Goal: Task Accomplishment & Management: Manage account settings

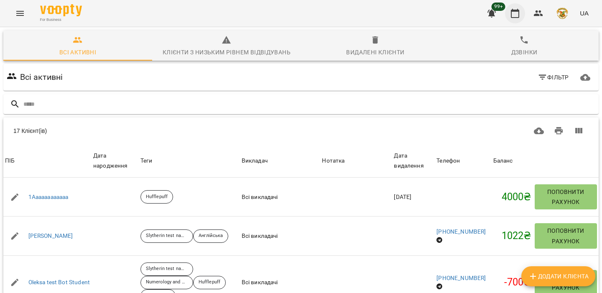
click at [515, 12] on icon "button" at bounding box center [515, 13] width 10 height 10
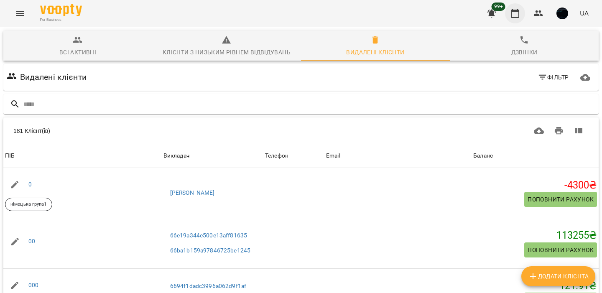
click at [517, 12] on icon "button" at bounding box center [515, 13] width 10 height 10
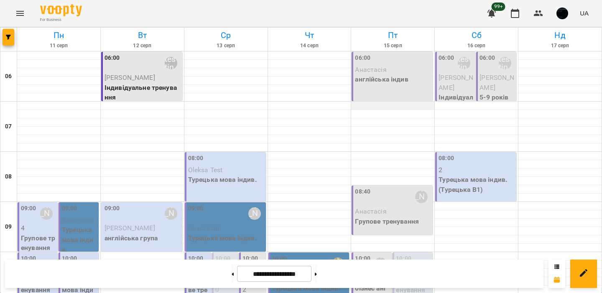
click at [379, 104] on div at bounding box center [392, 106] width 83 height 8
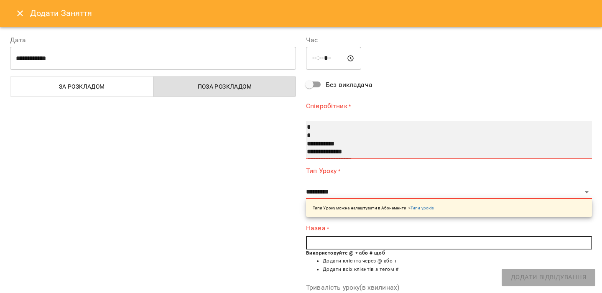
select select "**********"
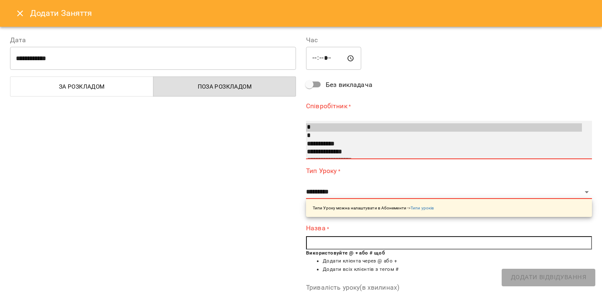
click at [328, 140] on option "**********" at bounding box center [444, 144] width 276 height 8
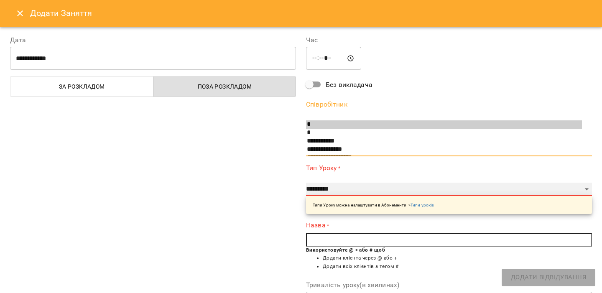
click at [318, 185] on select "**********" at bounding box center [449, 189] width 286 height 13
select select "**********"
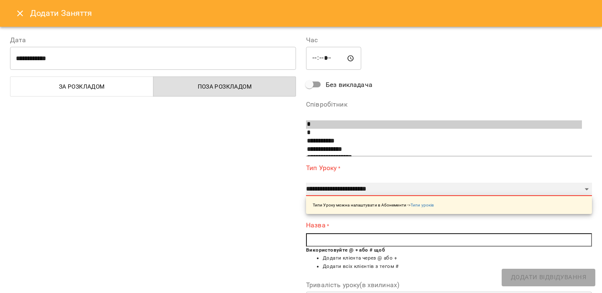
click at [306, 183] on select "**********" at bounding box center [449, 189] width 286 height 13
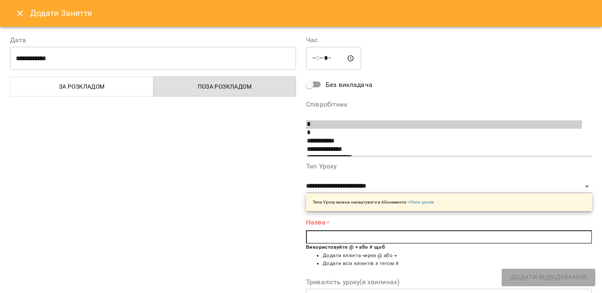
click at [330, 235] on input "text" at bounding box center [449, 236] width 286 height 13
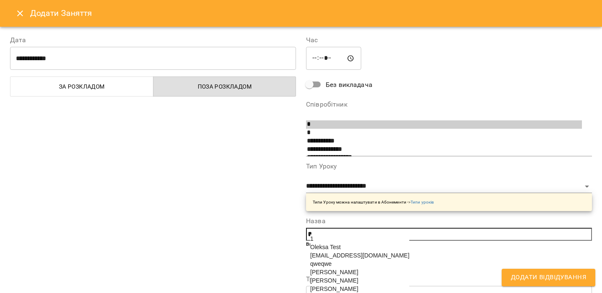
click at [318, 275] on span "Єлизавета" at bounding box center [334, 272] width 48 height 7
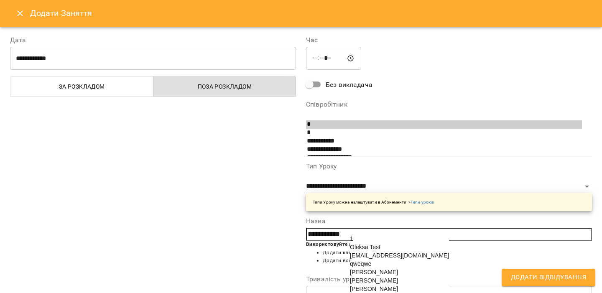
click at [362, 284] on span "Іван Авраменко" at bounding box center [374, 280] width 48 height 7
type input "**********"
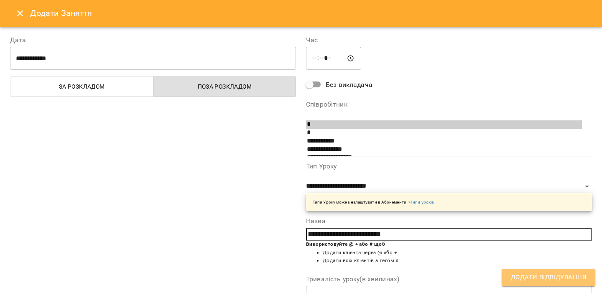
click at [533, 276] on span "Додати Відвідування" at bounding box center [548, 277] width 75 height 11
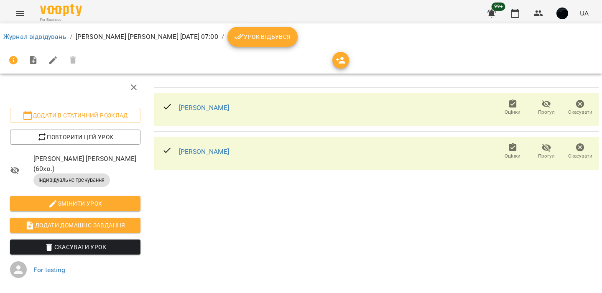
click at [570, 15] on button "button" at bounding box center [562, 14] width 22 height 22
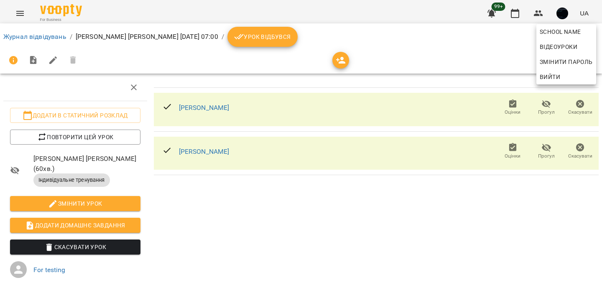
click at [551, 80] on span "Вийти" at bounding box center [549, 77] width 20 height 10
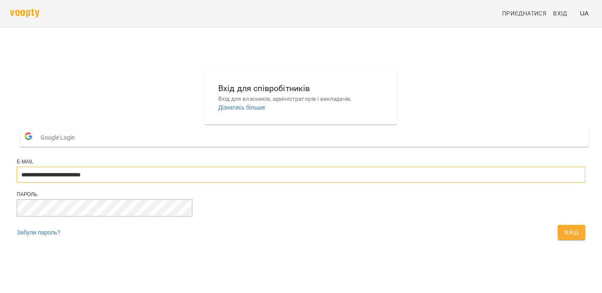
click at [353, 183] on input "**********" at bounding box center [301, 175] width 568 height 16
type input "**********"
click at [557, 240] on button "Вхід" at bounding box center [571, 232] width 28 height 15
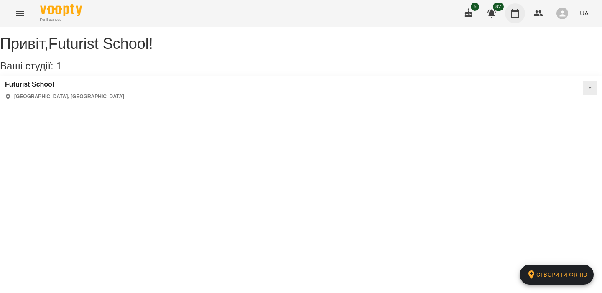
click at [519, 10] on icon "button" at bounding box center [515, 13] width 8 height 9
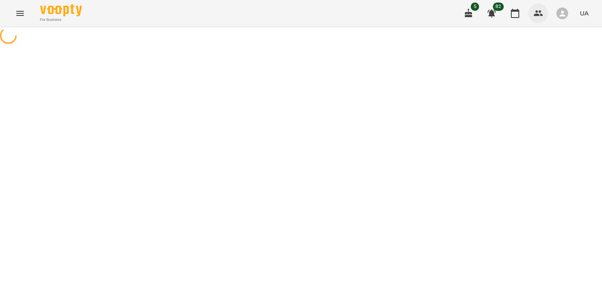
click at [541, 10] on icon "button" at bounding box center [538, 13] width 10 height 10
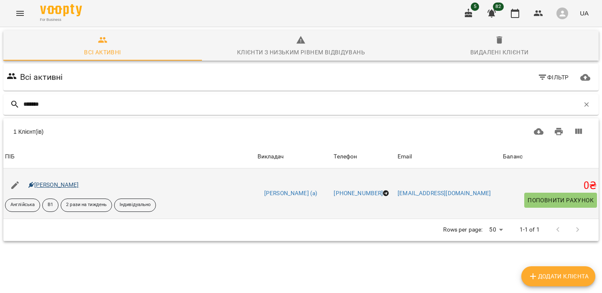
type input "*******"
click at [60, 182] on link "Войнова Марія Романівна" at bounding box center [53, 184] width 51 height 7
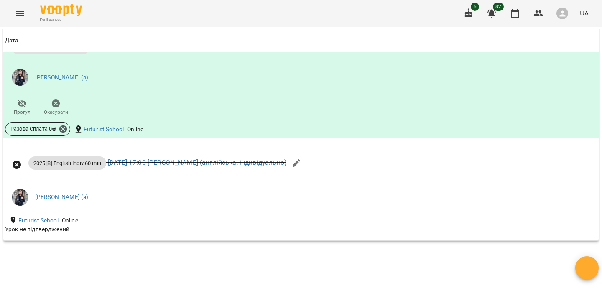
scroll to position [920, 0]
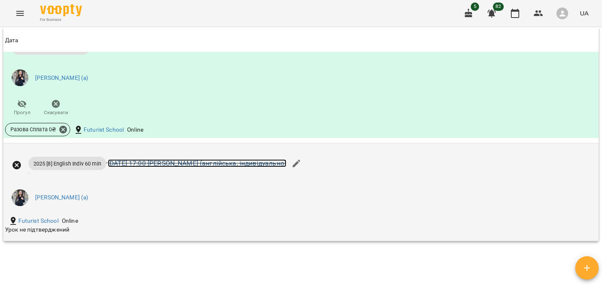
click at [165, 167] on link "[DATE] 17:00 [PERSON_NAME] (англійська, індивідуально)" at bounding box center [197, 163] width 178 height 8
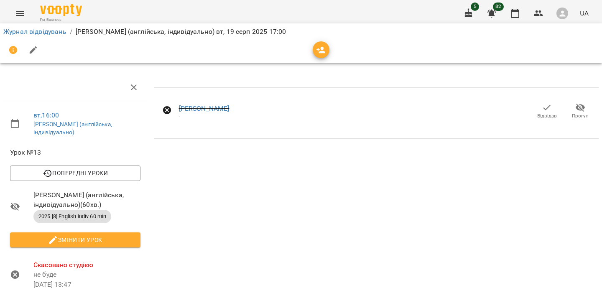
click at [563, 14] on icon "button" at bounding box center [562, 13] width 6 height 6
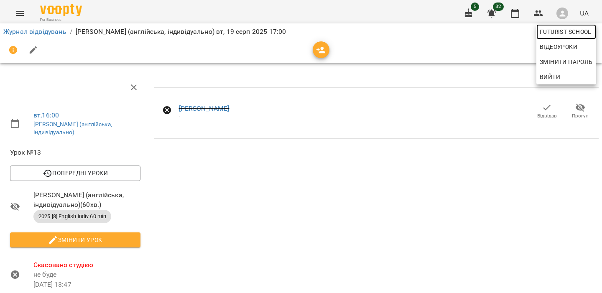
click at [559, 26] on link "Futurist School" at bounding box center [566, 31] width 60 height 15
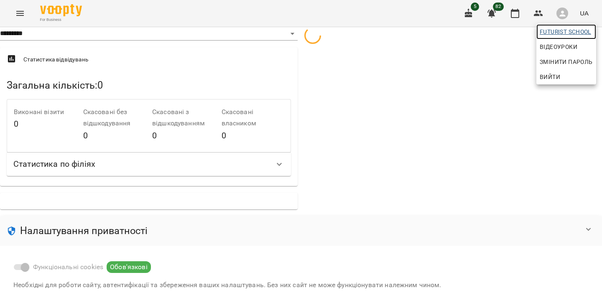
select select "**"
select select "**********"
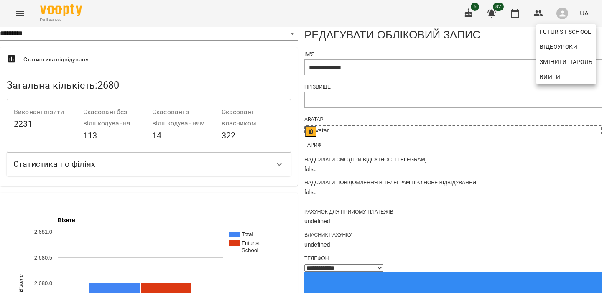
click at [323, 79] on div at bounding box center [301, 146] width 602 height 293
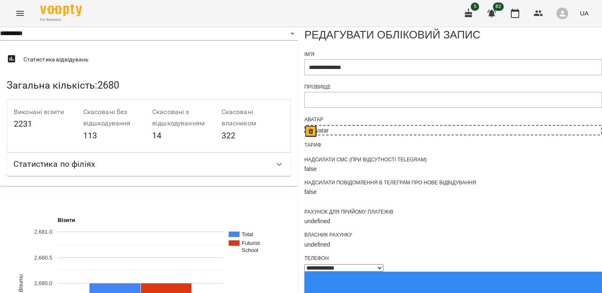
scroll to position [158, 0]
click at [534, 12] on icon "button" at bounding box center [538, 13] width 10 height 10
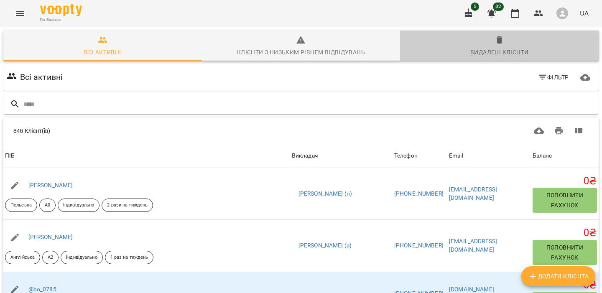
click at [504, 48] on div "Видалені клієнти" at bounding box center [499, 52] width 58 height 10
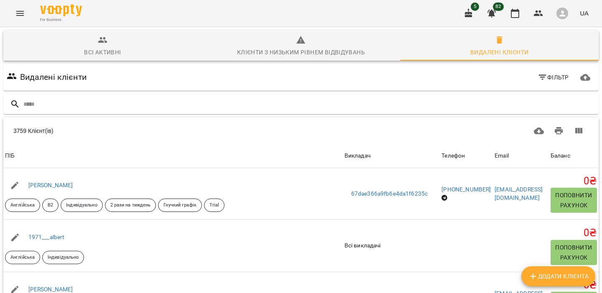
click at [129, 54] on span "Всі активні" at bounding box center [102, 46] width 188 height 23
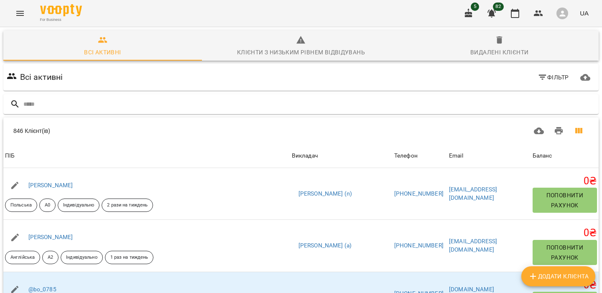
click at [579, 131] on icon "Вигляд колонок" at bounding box center [578, 130] width 7 height 5
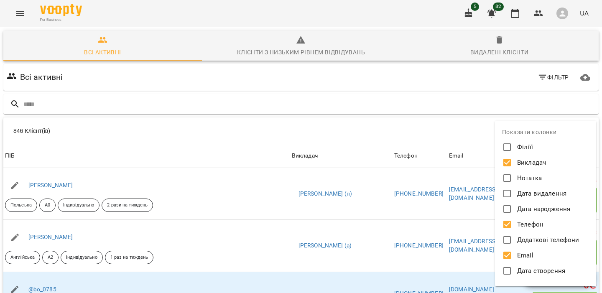
click at [521, 178] on span "Нотатка" at bounding box center [529, 178] width 25 height 10
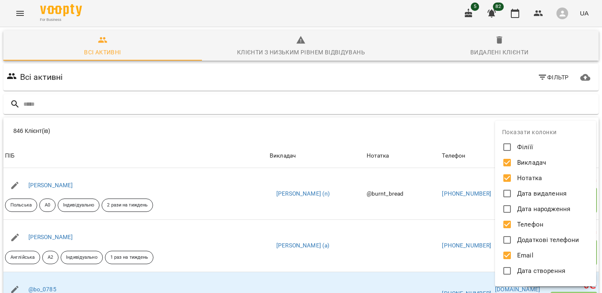
click at [477, 140] on div at bounding box center [301, 146] width 602 height 293
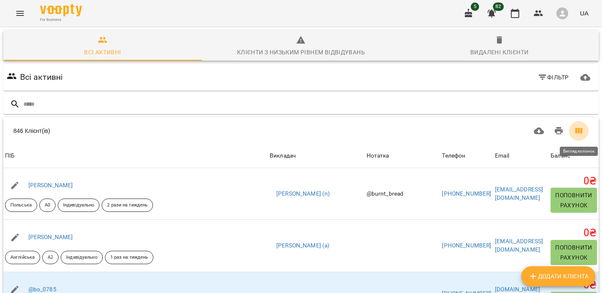
click at [579, 131] on icon "Вигляд колонок" at bounding box center [578, 130] width 7 height 5
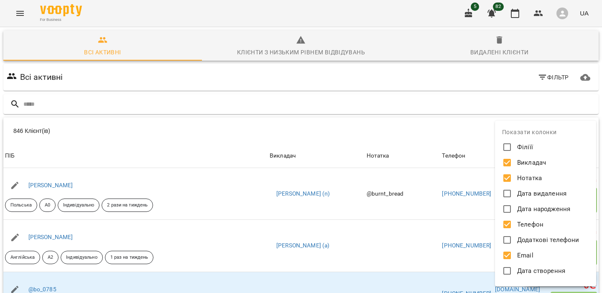
click at [445, 124] on div at bounding box center [301, 146] width 602 height 293
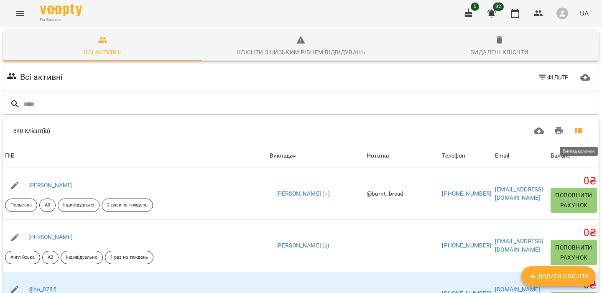
click at [577, 130] on icon "Вигляд колонок" at bounding box center [578, 131] width 10 height 10
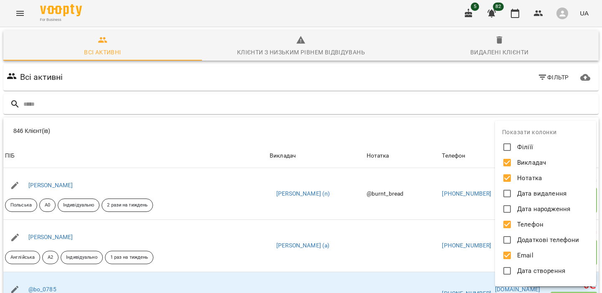
click at [524, 193] on span "Дата видалення" at bounding box center [541, 194] width 49 height 10
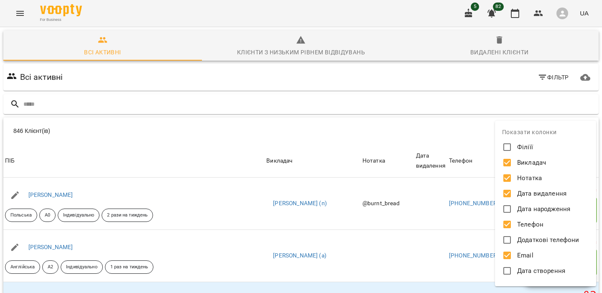
click at [461, 127] on div at bounding box center [301, 146] width 602 height 293
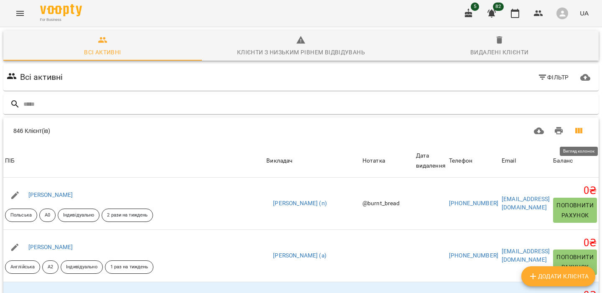
click at [578, 123] on button "Вигляд колонок" at bounding box center [578, 131] width 20 height 20
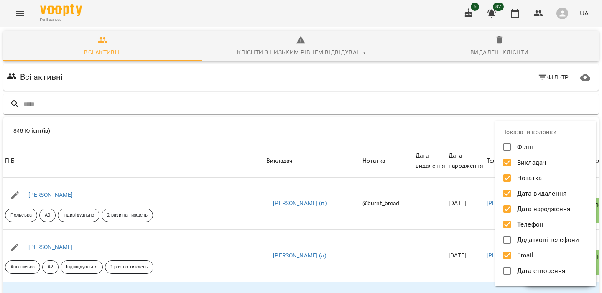
click at [470, 120] on div at bounding box center [301, 146] width 602 height 293
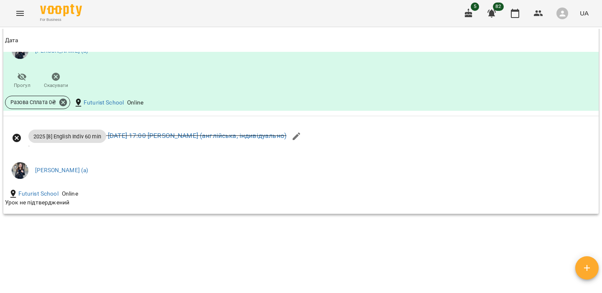
scroll to position [978, 0]
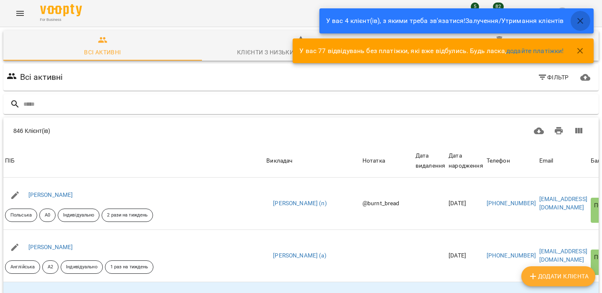
click at [579, 24] on icon "button" at bounding box center [580, 21] width 10 height 10
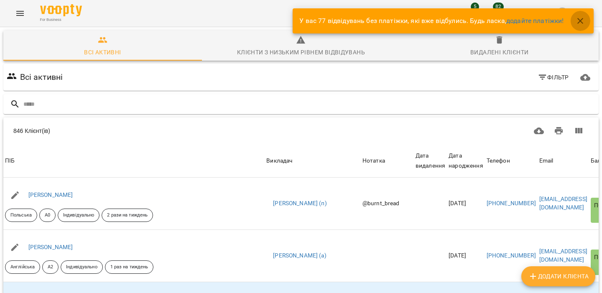
click at [579, 24] on icon "button" at bounding box center [580, 21] width 10 height 10
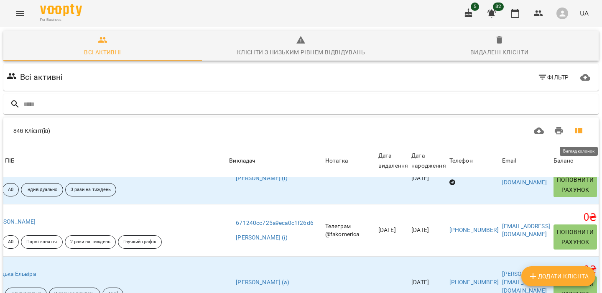
click at [581, 136] on button "Вигляд колонок" at bounding box center [578, 131] width 20 height 20
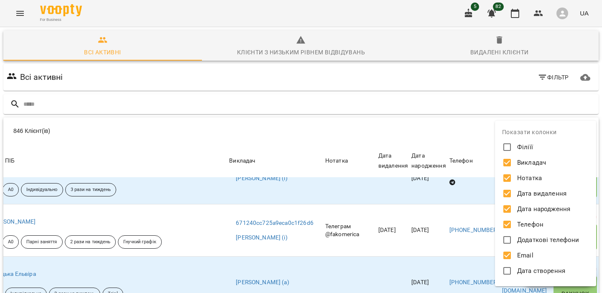
click at [519, 161] on span "Викладач" at bounding box center [531, 163] width 29 height 10
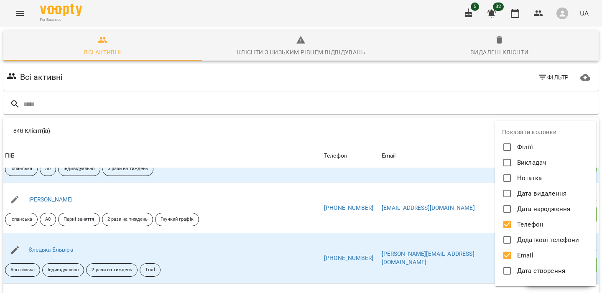
scroll to position [318, 0]
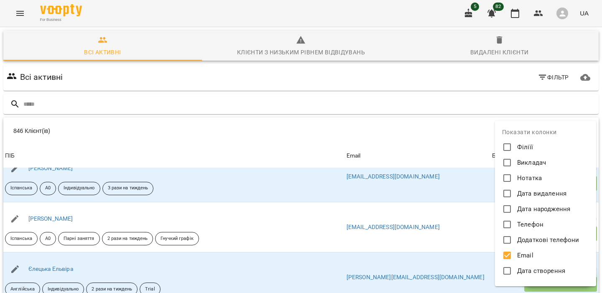
click at [466, 143] on div at bounding box center [301, 146] width 602 height 293
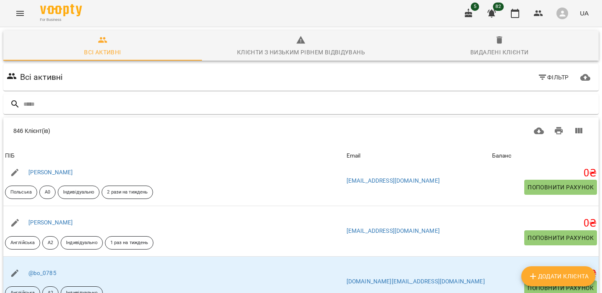
scroll to position [0, 0]
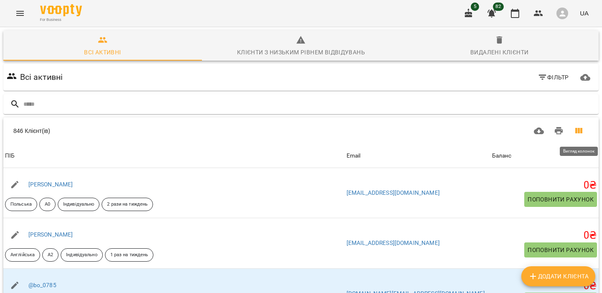
click at [582, 130] on icon "Вигляд колонок" at bounding box center [578, 131] width 10 height 10
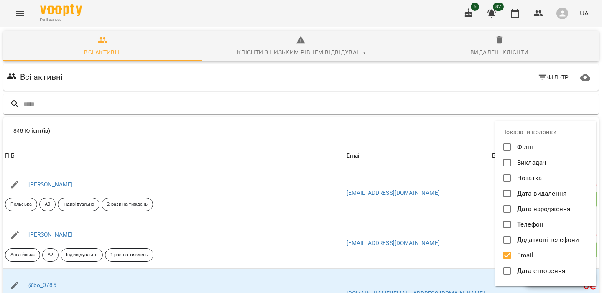
click at [517, 150] on span "Філіїї" at bounding box center [525, 147] width 16 height 10
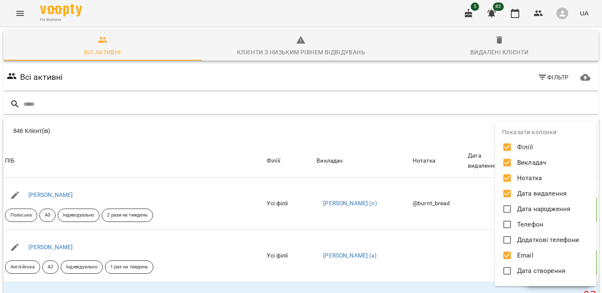
click at [517, 208] on span "Дата народження" at bounding box center [543, 209] width 53 height 10
click at [514, 218] on label "Телефон" at bounding box center [539, 224] width 79 height 13
click at [475, 125] on div at bounding box center [301, 146] width 602 height 293
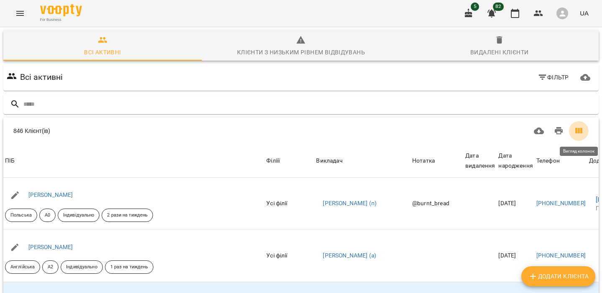
click at [580, 132] on icon "Вигляд колонок" at bounding box center [578, 130] width 7 height 5
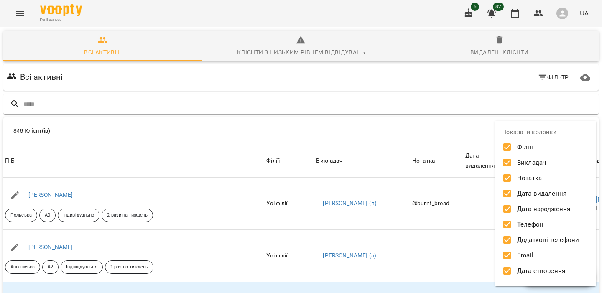
click at [517, 144] on span "Філіїї" at bounding box center [525, 147] width 16 height 10
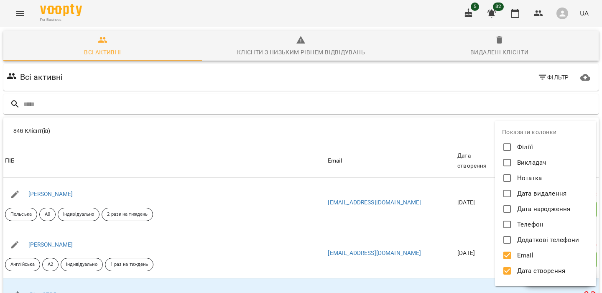
click at [450, 94] on div at bounding box center [301, 146] width 602 height 293
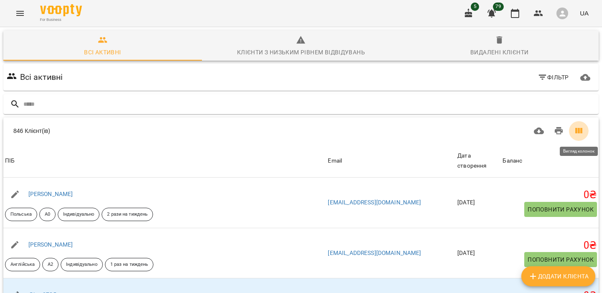
click at [574, 132] on icon "Вигляд колонок" at bounding box center [578, 131] width 10 height 10
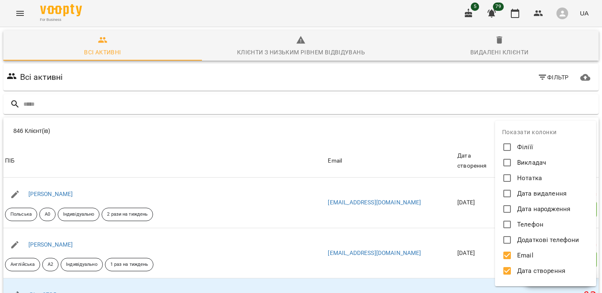
click at [455, 128] on div at bounding box center [301, 146] width 602 height 293
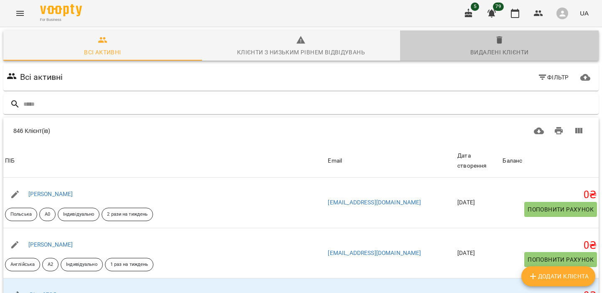
click at [474, 40] on span "Видалені клієнти" at bounding box center [499, 46] width 188 height 23
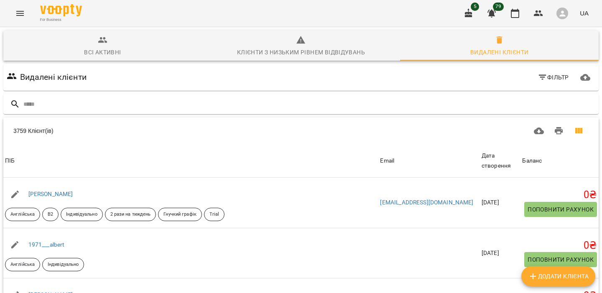
click at [584, 130] on button "Вигляд колонок" at bounding box center [578, 131] width 20 height 20
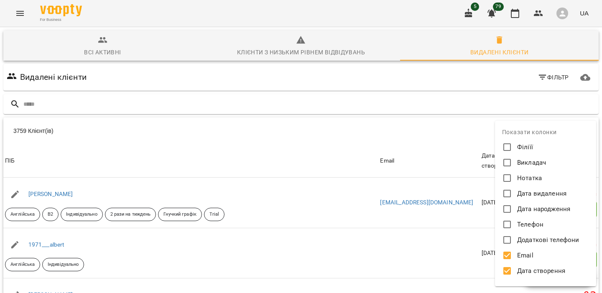
click at [525, 160] on span "Викладач" at bounding box center [531, 163] width 29 height 10
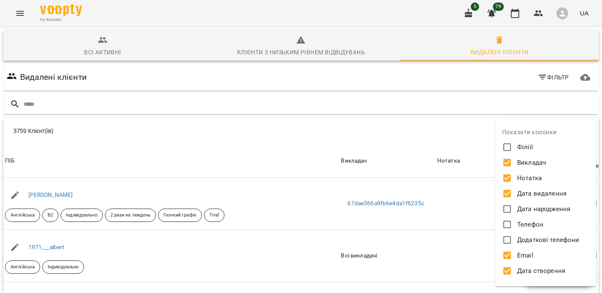
click at [470, 145] on div at bounding box center [301, 146] width 602 height 293
